Goal: Task Accomplishment & Management: Use online tool/utility

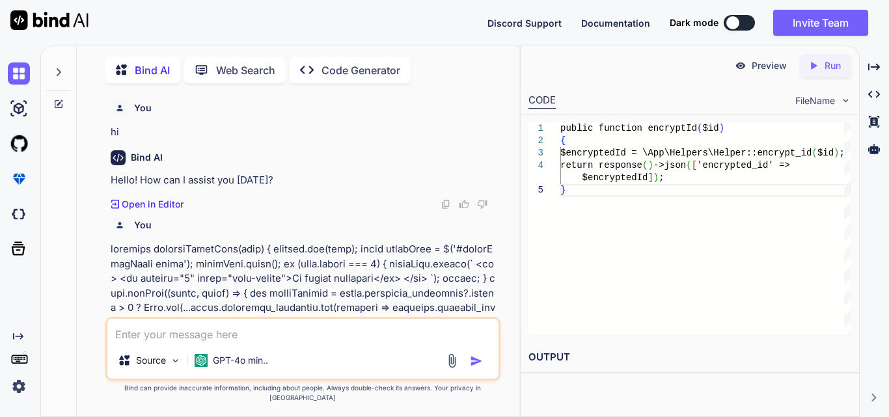
scroll to position [0, 6]
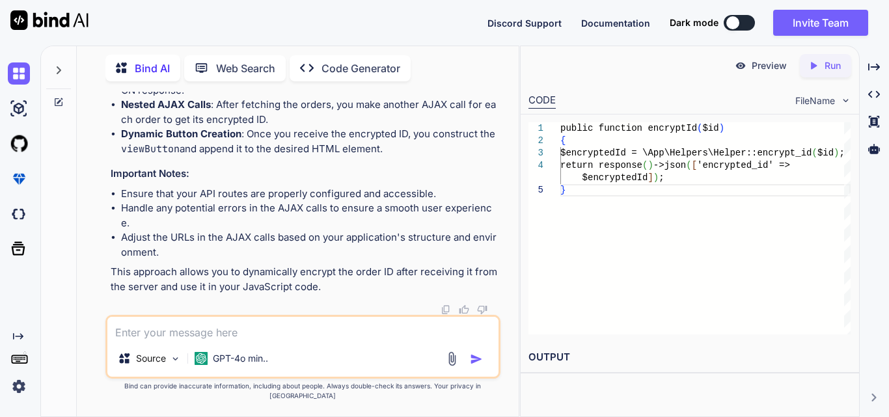
click at [290, 331] on textarea at bounding box center [302, 328] width 391 height 23
click at [234, 340] on textarea at bounding box center [302, 328] width 391 height 23
click at [210, 340] on textarea at bounding box center [302, 328] width 391 height 23
paste textarea "function displayOrderData(data) { const tableBody = $('#orderDataTable tbody');…"
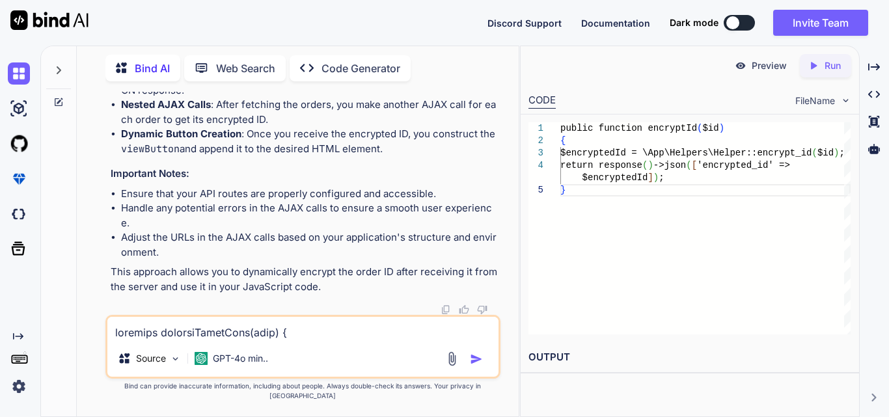
scroll to position [2126, 0]
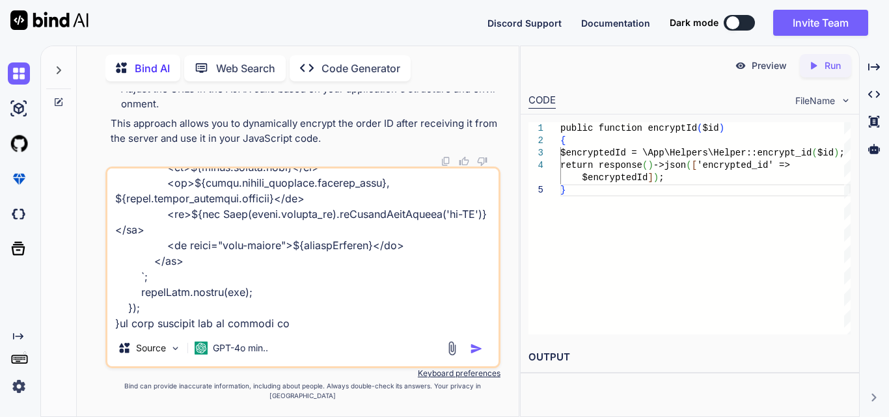
paste textarea "const viewButton = (order.process >= 1) ? `<a href="${shipmentOrderRoute}/${[DO…"
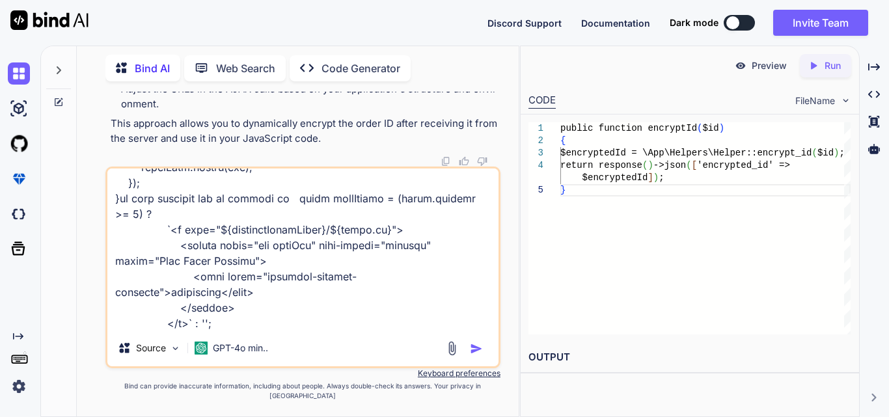
type textarea "function displayOrderData(data) { const tableBody = $('#orderDataTable tbody');…"
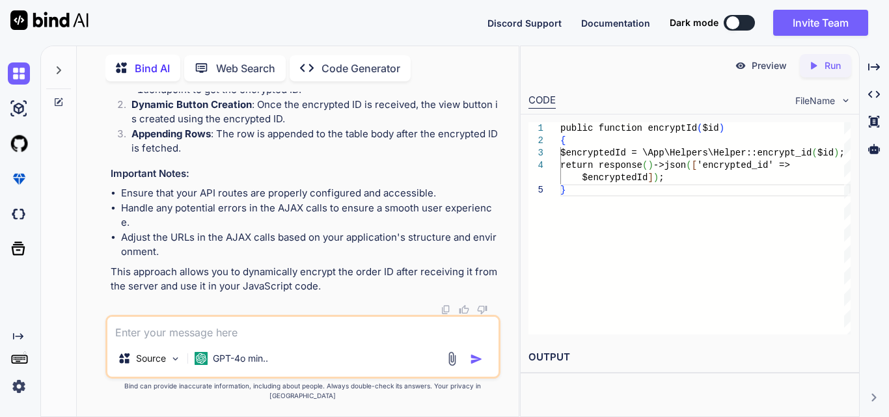
scroll to position [22486, 0]
drag, startPoint x: 166, startPoint y: 171, endPoint x: 301, endPoint y: 184, distance: 136.0
